Goal: Transaction & Acquisition: Purchase product/service

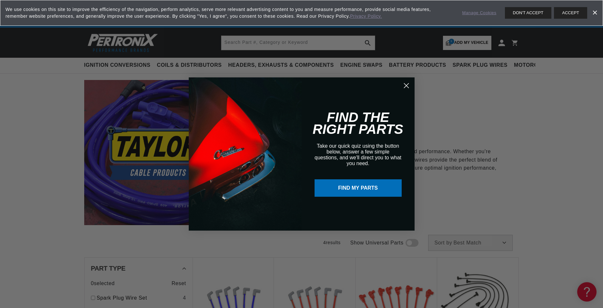
click at [401, 85] on circle "Close dialog" at bounding box center [406, 85] width 11 height 11
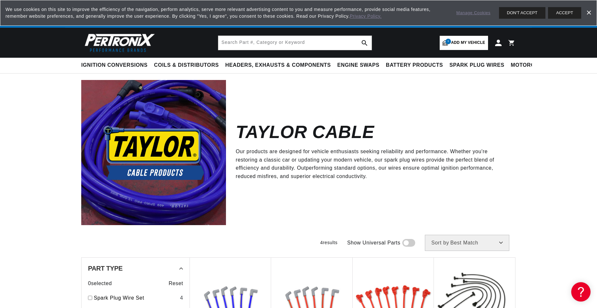
scroll to position [0, 241]
click at [457, 41] on span "Add my vehicle" at bounding box center [468, 43] width 34 height 6
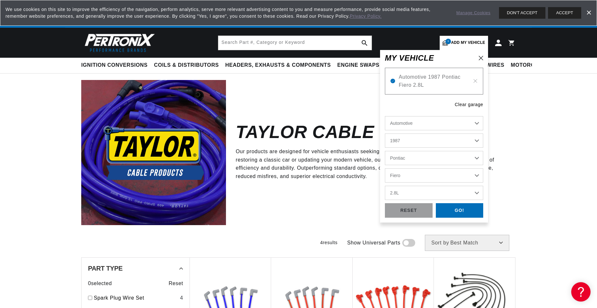
select select "Year"
select select "Make"
select select "Model"
select select "Engine"
click at [451, 79] on span "Automotive 1987 Pontiac Fiero 2.8L" at bounding box center [434, 81] width 71 height 16
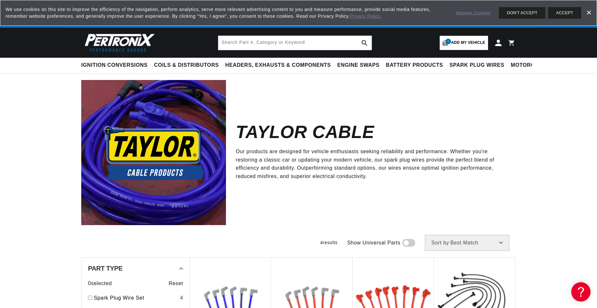
scroll to position [0, 6]
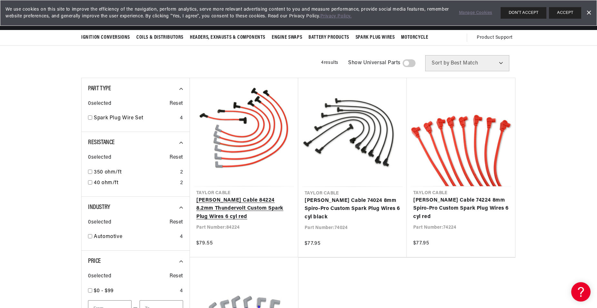
click at [216, 211] on link "[PERSON_NAME] Cable 84224 8.2mm Thundervolt Custom Spark Plug Wires 6 cyl red" at bounding box center [243, 208] width 95 height 25
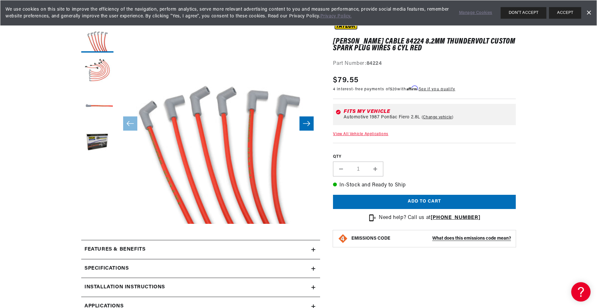
scroll to position [93, 0]
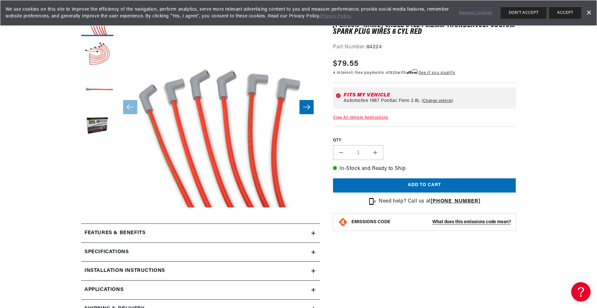
click at [304, 107] on icon "Slide right" at bounding box center [307, 107] width 8 height 6
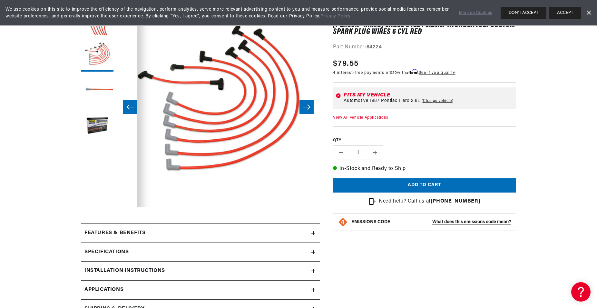
scroll to position [0, 203]
click at [304, 107] on icon "Slide right" at bounding box center [307, 107] width 8 height 6
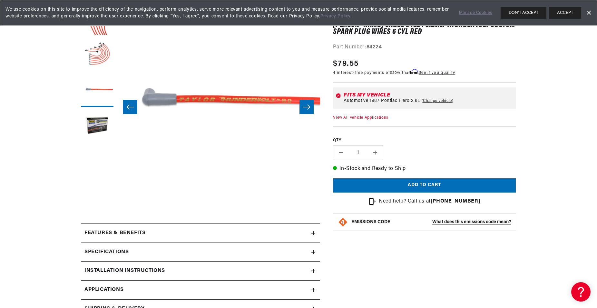
scroll to position [0, 0]
click at [304, 107] on icon "Slide right" at bounding box center [307, 107] width 8 height 6
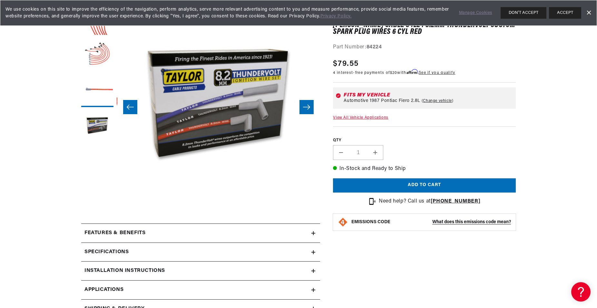
scroll to position [0, 611]
click at [304, 107] on icon "Slide right" at bounding box center [307, 107] width 8 height 6
